Goal: Navigation & Orientation: Find specific page/section

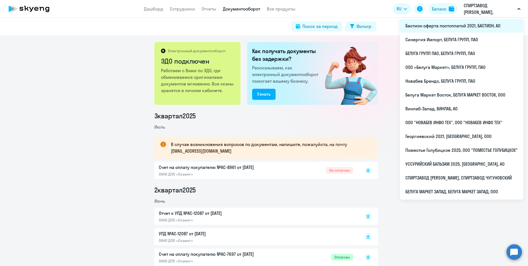
click at [463, 30] on li "Бастион оферта постоплатой 2021, БАСТИОН, АО" at bounding box center [462, 26] width 124 height 14
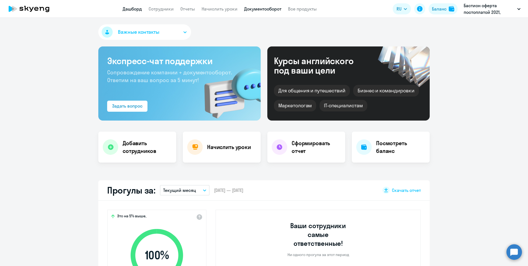
click at [276, 9] on link "Документооборот" at bounding box center [262, 9] width 37 height 6
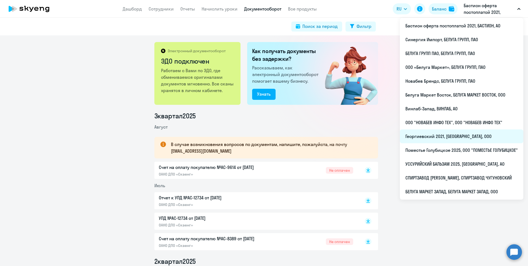
click at [437, 138] on li "Георгиевский 2021, [GEOGRAPHIC_DATA], ООО" at bounding box center [462, 136] width 124 height 14
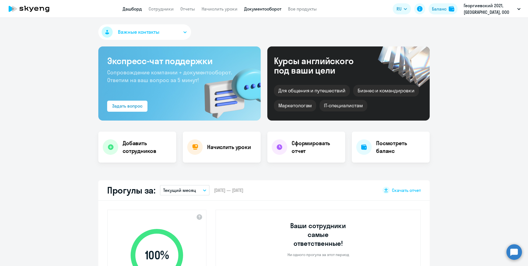
click at [264, 10] on link "Документооборот" at bounding box center [262, 9] width 37 height 6
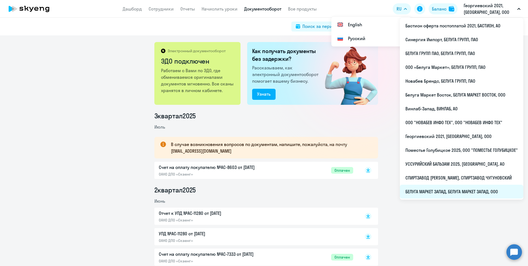
click at [444, 192] on li "БЕЛУГА МАРКЕТ ЗАПАД, БЕЛУГА МАРКЕТ ЗАПАД, ООО" at bounding box center [462, 192] width 124 height 14
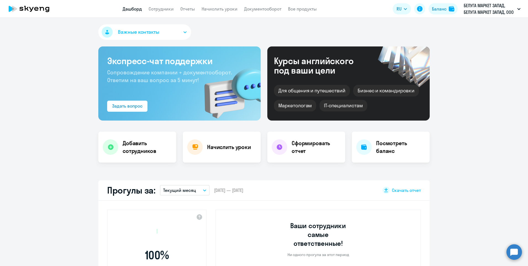
select select "30"
click at [264, 11] on link "Документооборот" at bounding box center [262, 9] width 37 height 6
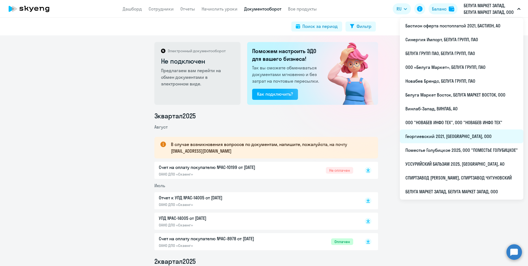
click at [450, 137] on li "Георгиевский 2021, [GEOGRAPHIC_DATA], ООО" at bounding box center [462, 136] width 124 height 14
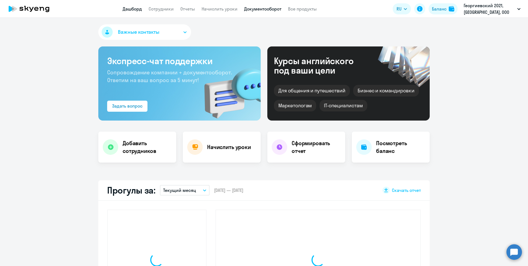
click at [273, 10] on link "Документооборот" at bounding box center [262, 9] width 37 height 6
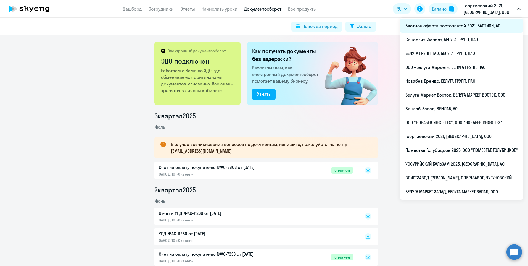
click at [462, 23] on li "Бастион оферта постоплатой 2021, БАСТИОН, АО" at bounding box center [462, 26] width 124 height 14
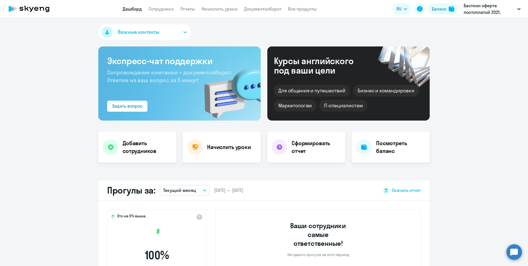
click at [270, 5] on app-header "Дашборд Сотрудники Отчеты Начислить уроки Документооборот Все продукты Дашборд …" at bounding box center [264, 9] width 528 height 18
click at [270, 8] on link "Документооборот" at bounding box center [262, 9] width 37 height 6
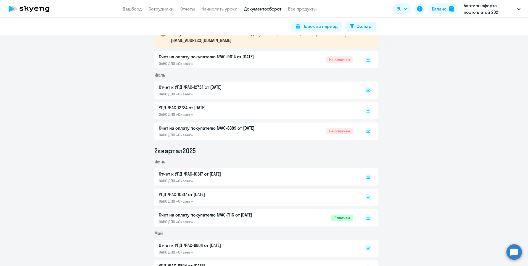
scroll to position [55, 0]
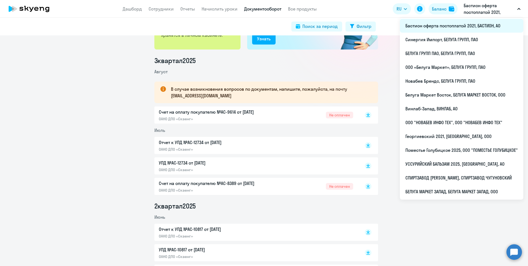
click at [454, 30] on li "Бастион оферта постоплатой 2021, БАСТИОН, АО" at bounding box center [462, 26] width 124 height 14
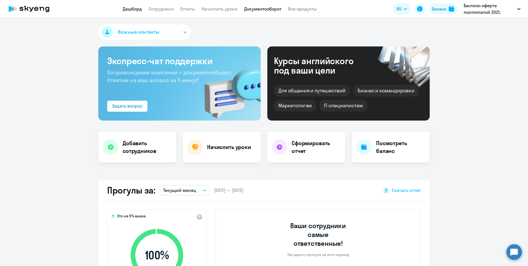
click at [266, 8] on link "Документооборот" at bounding box center [262, 9] width 37 height 6
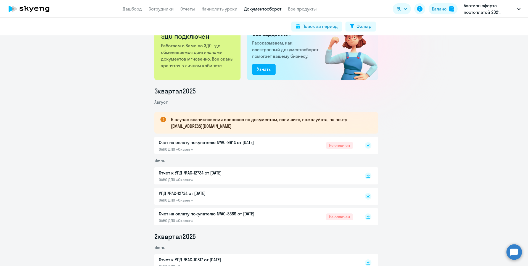
scroll to position [55, 0]
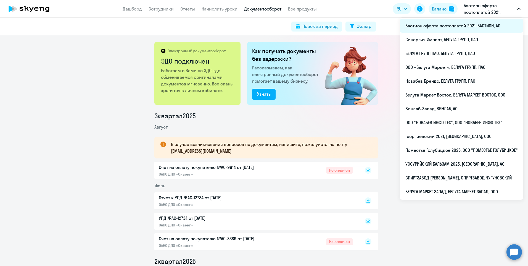
click at [465, 29] on li "Бастион оферта постоплатой 2021, БАСТИОН, АО" at bounding box center [462, 26] width 124 height 14
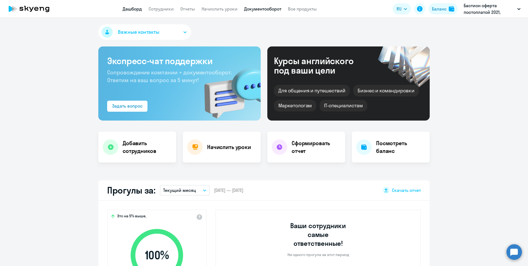
click at [274, 11] on link "Документооборот" at bounding box center [262, 9] width 37 height 6
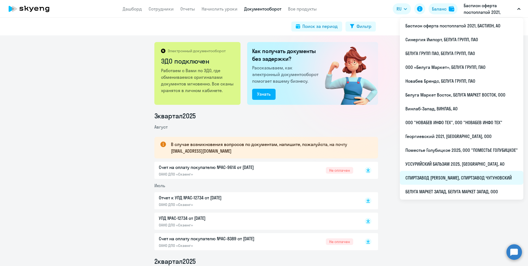
click at [460, 178] on li "СПИРТЗАВОД [PERSON_NAME], СПИРТЗАВОД ЧУГУНОВСКИЙ" at bounding box center [462, 178] width 124 height 14
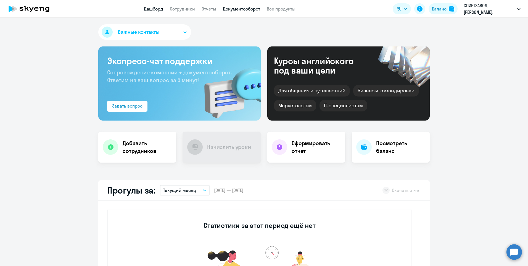
click at [242, 9] on link "Документооборот" at bounding box center [241, 9] width 37 height 6
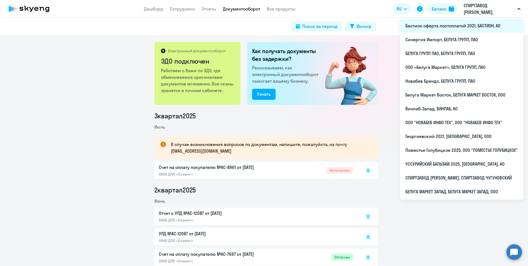
click at [462, 30] on li "Бастион оферта постоплатой 2021, БАСТИОН, АО" at bounding box center [462, 26] width 124 height 14
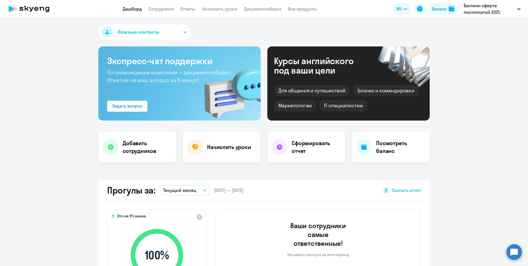
select select "30"
click at [259, 7] on link "Документооборот" at bounding box center [262, 9] width 37 height 6
